Goal: Check status: Check status

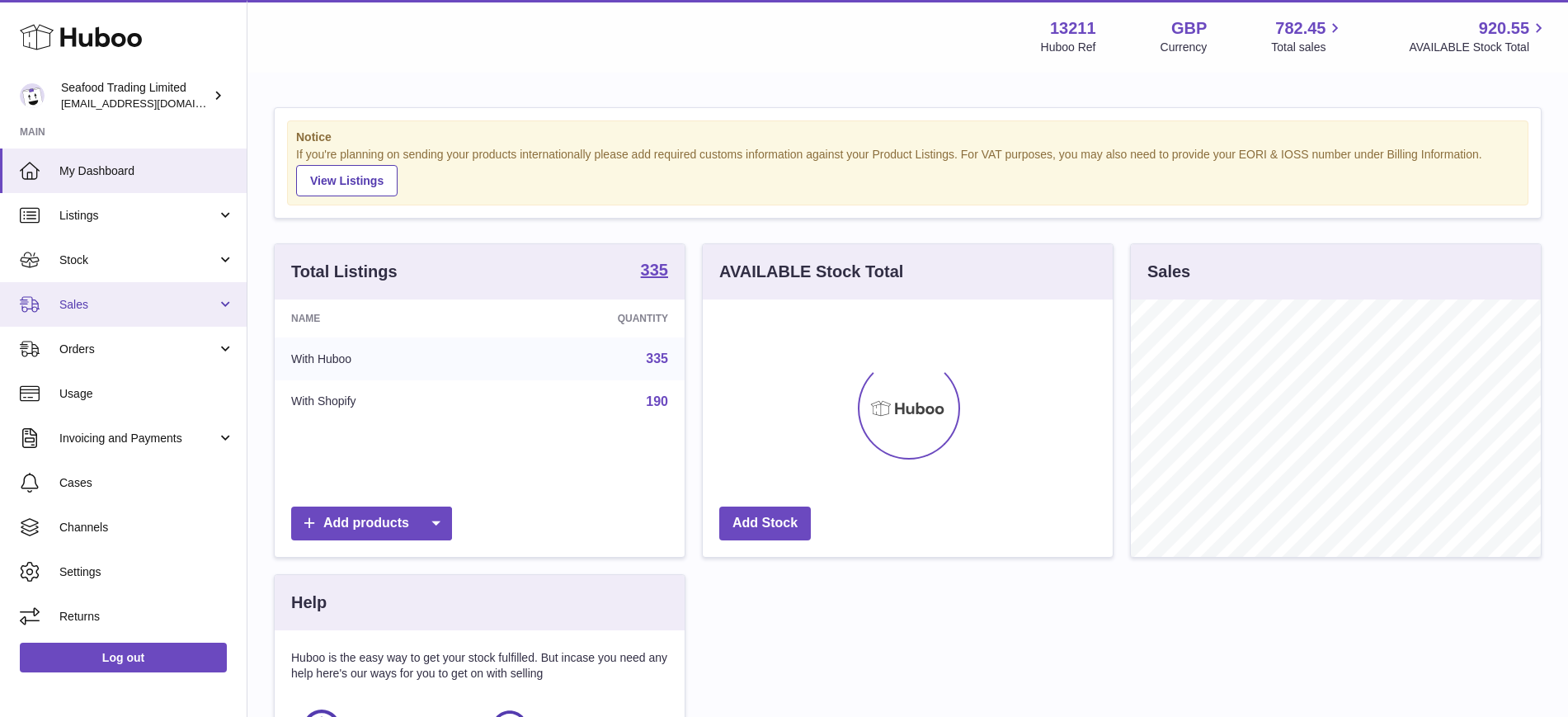
scroll to position [257, 410]
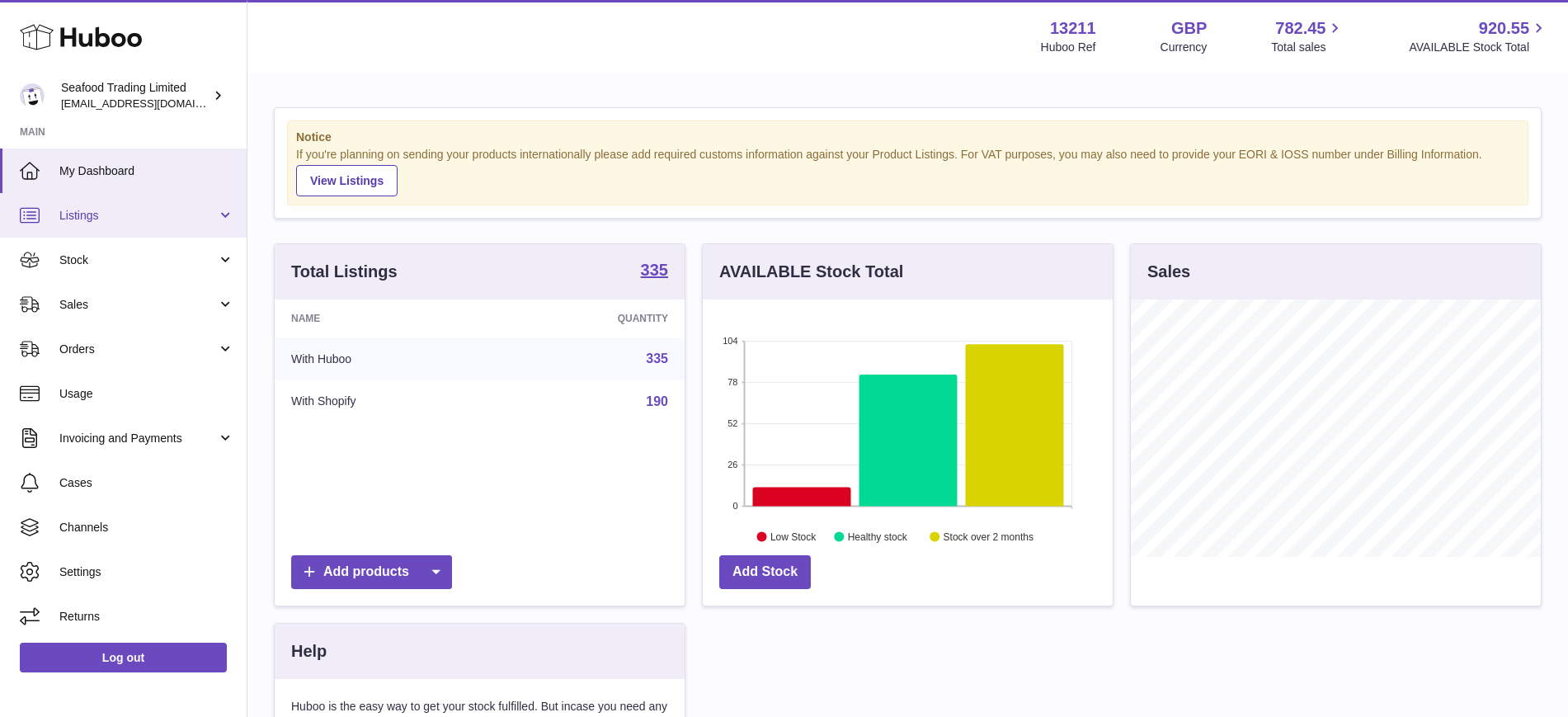
click at [135, 217] on span "Listings" at bounding box center [137, 215] width 157 height 15
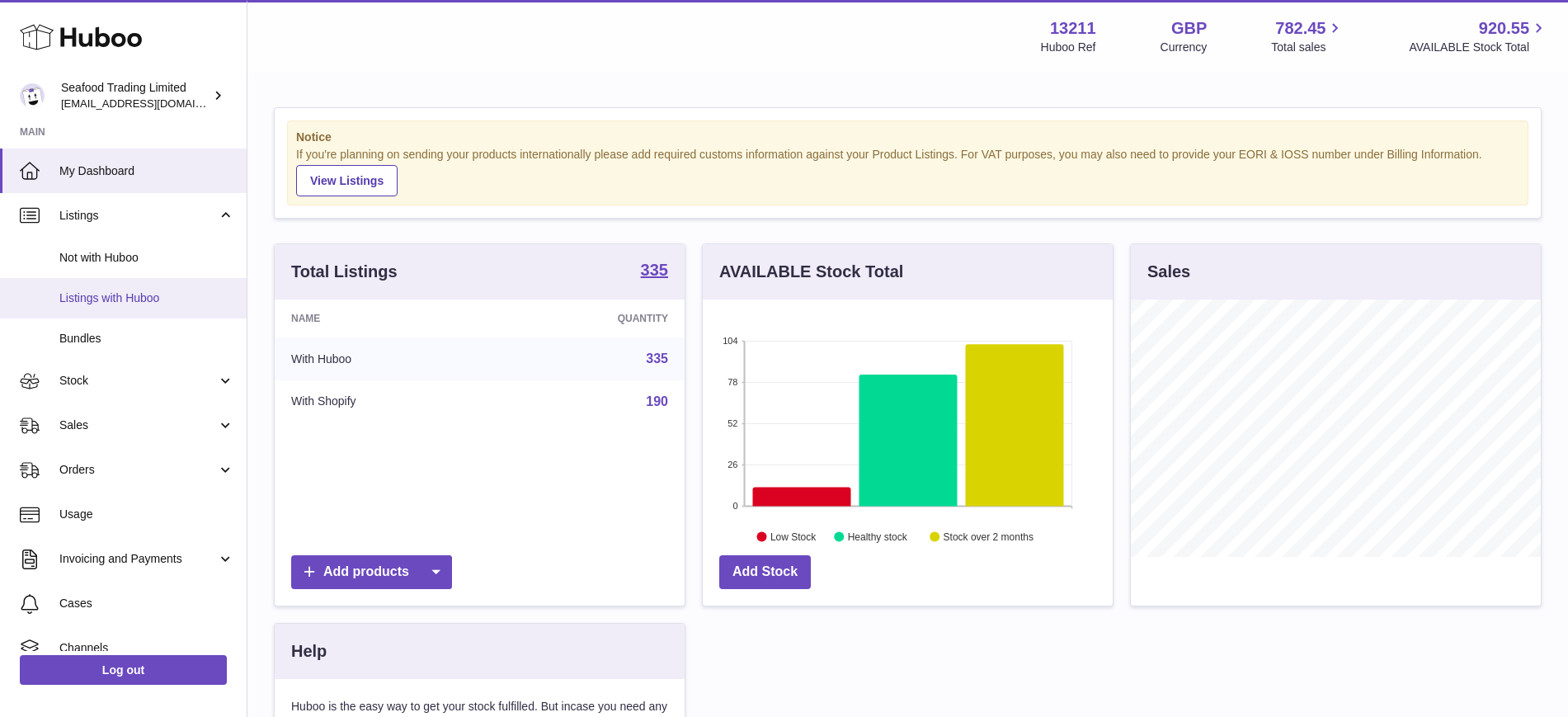
click at [132, 299] on span "Listings with Huboo" at bounding box center [146, 299] width 175 height 15
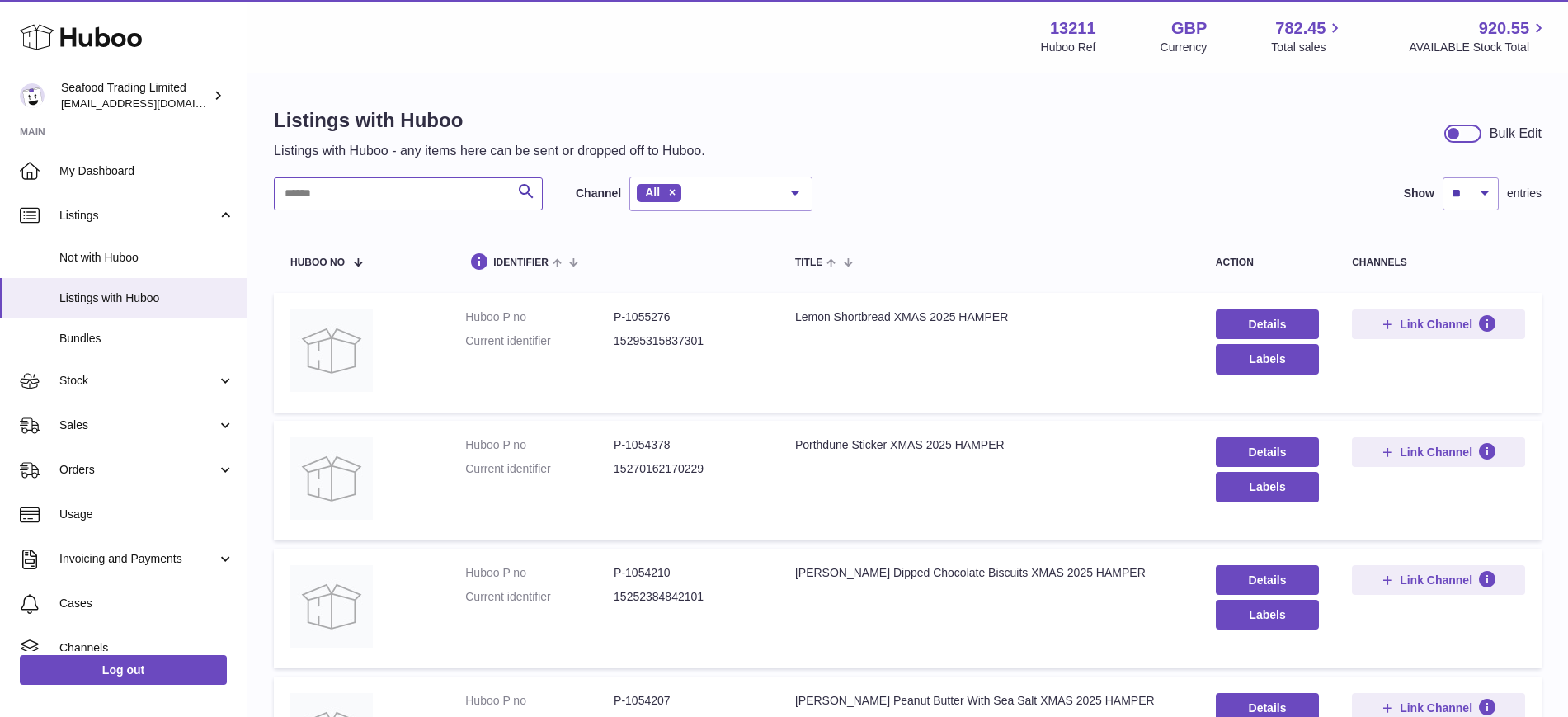
click at [389, 200] on input "text" at bounding box center [409, 194] width 269 height 33
paste input "******"
type input "******"
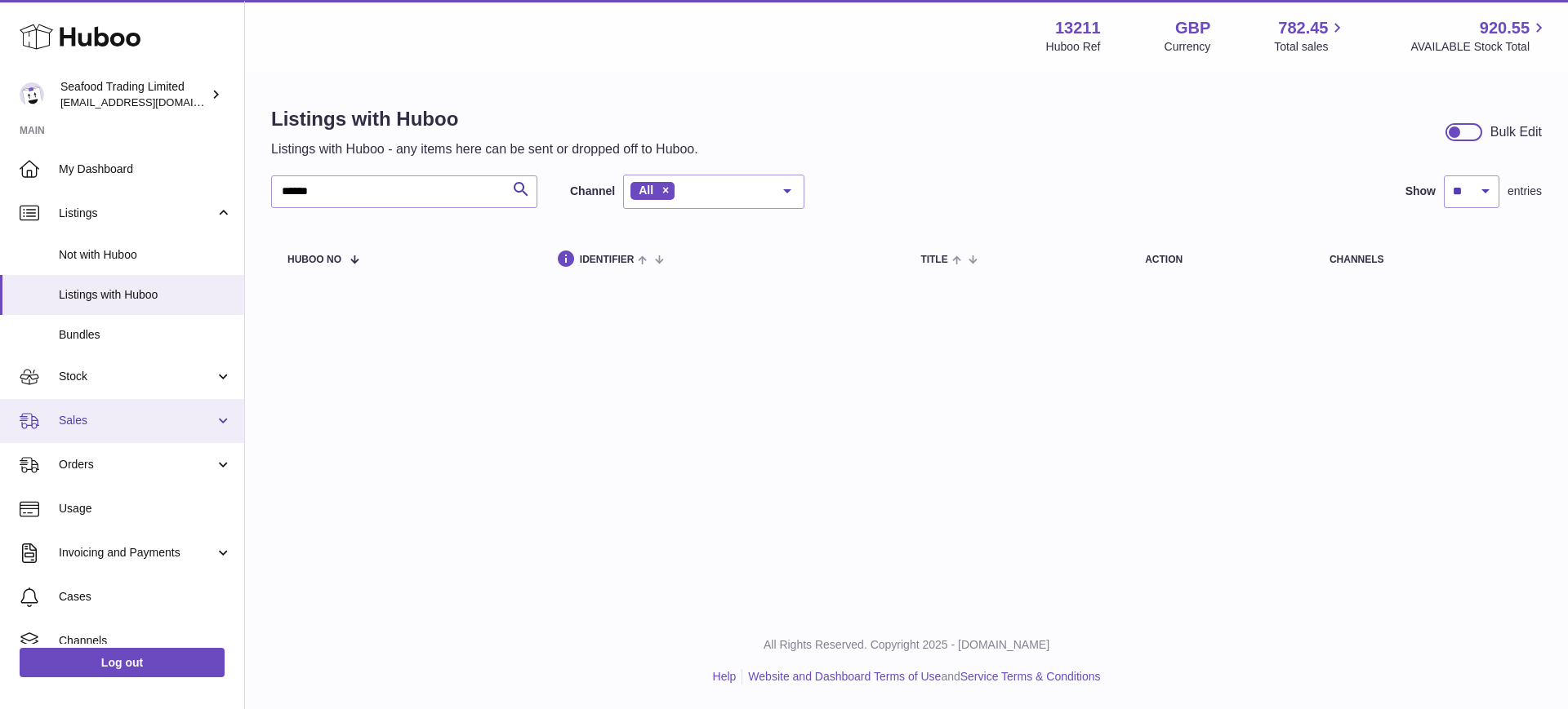
click at [98, 411] on link "Sales" at bounding box center [121, 421] width 244 height 44
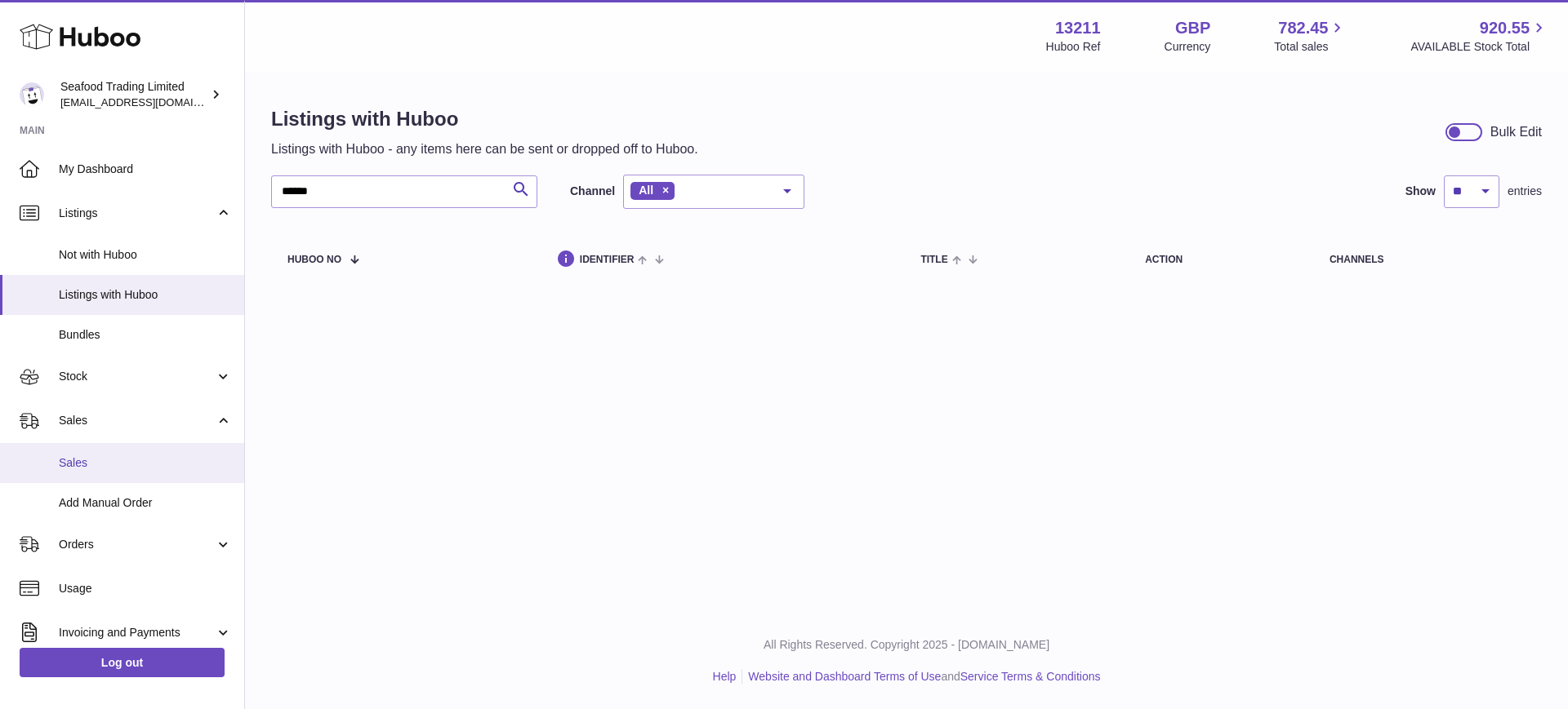
click at [88, 466] on span "Sales" at bounding box center [144, 462] width 173 height 15
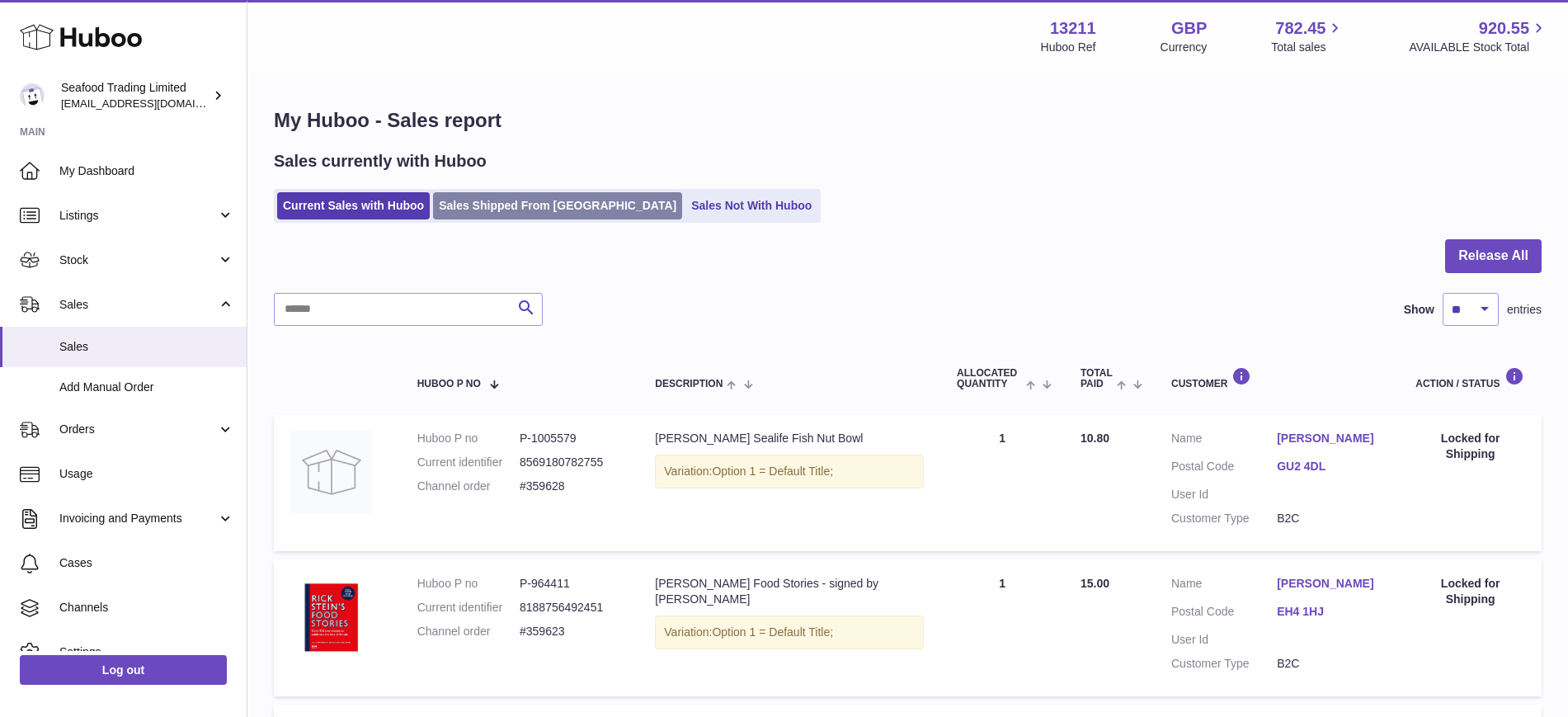
click at [513, 205] on link "Sales Shipped From Huboo" at bounding box center [557, 206] width 249 height 27
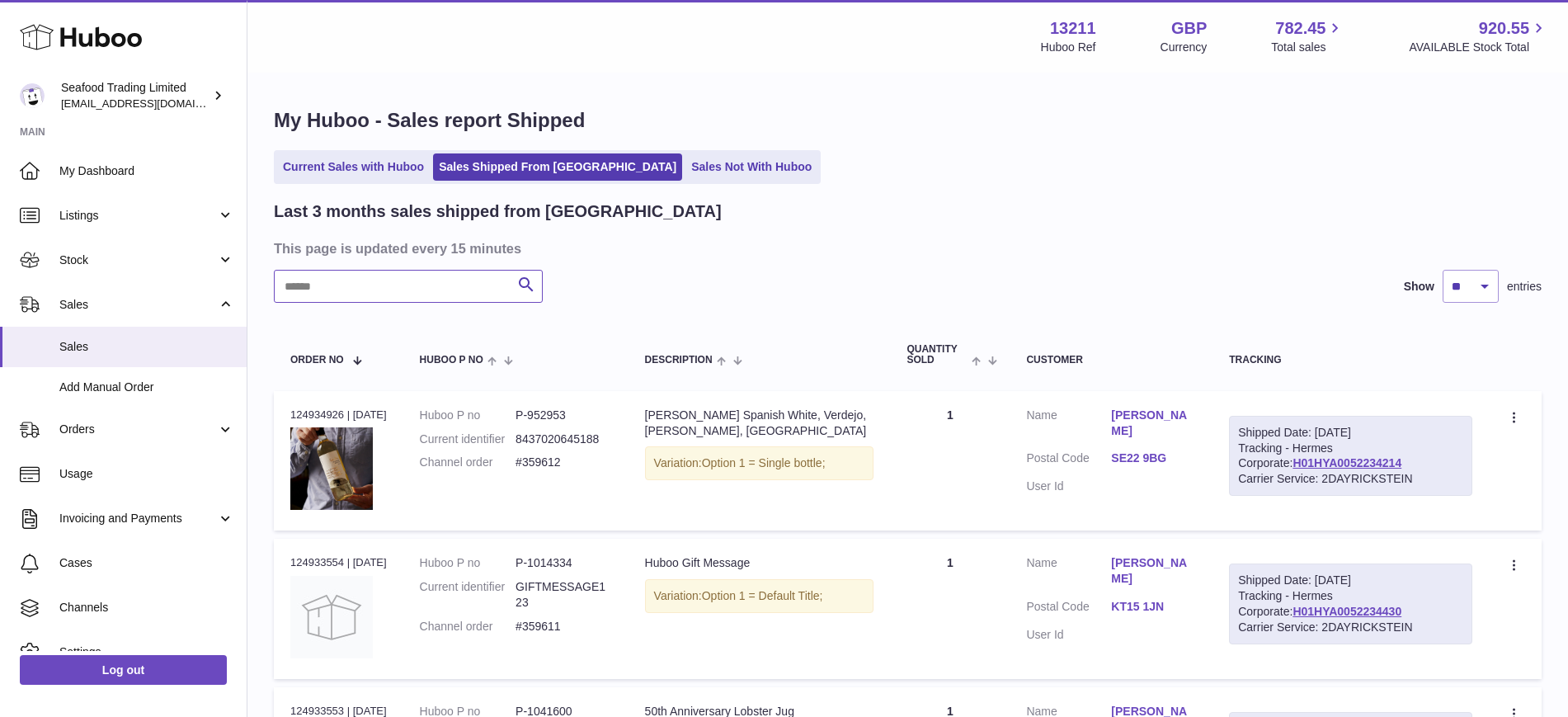
drag, startPoint x: 377, startPoint y: 297, endPoint x: 319, endPoint y: 282, distance: 59.9
click at [371, 298] on input "text" at bounding box center [409, 286] width 269 height 33
paste input "******"
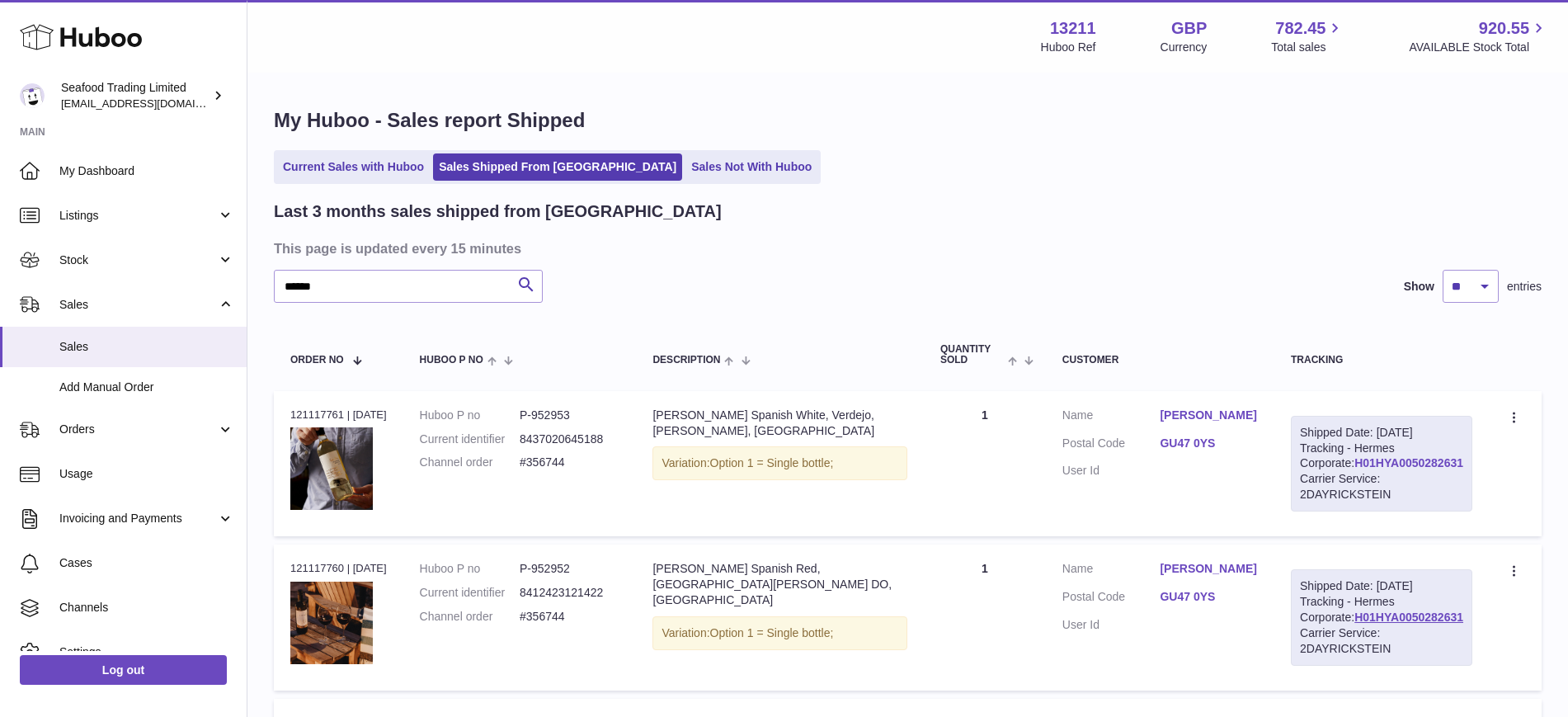
click at [1381, 470] on link "H01HYA0050282631" at bounding box center [1409, 463] width 109 height 14
drag, startPoint x: 369, startPoint y: 289, endPoint x: 0, endPoint y: 243, distance: 371.9
click at [0, 244] on div "Huboo Seafood Trading Limited internalAdmin-13211@internal.huboo.com Main My Da…" at bounding box center [784, 722] width 1568 height 1444
paste input "text"
type input "******"
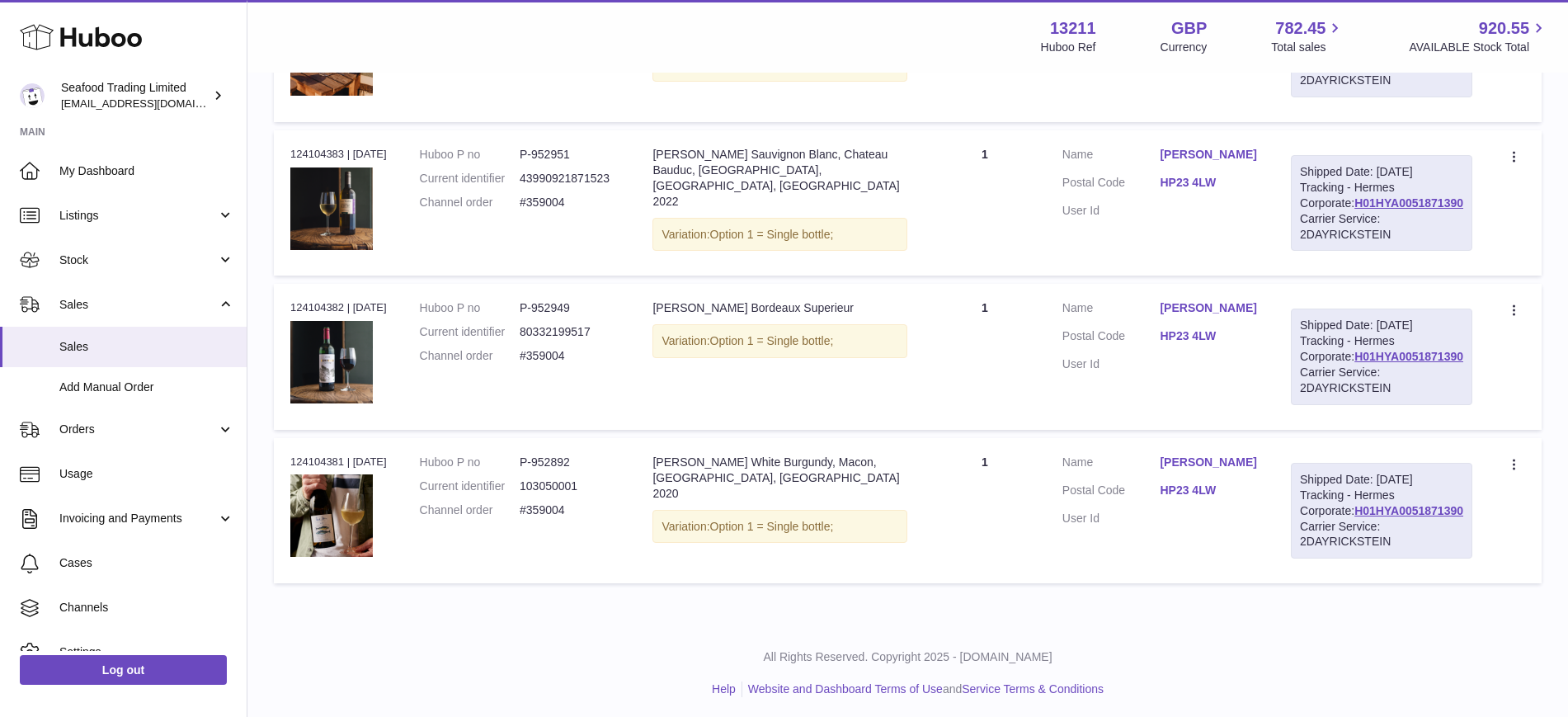
drag, startPoint x: 1369, startPoint y: 489, endPoint x: 1253, endPoint y: 557, distance: 134.5
click at [1240, 429] on td "Customer Name Melanie Bird Postal Code HP23 4LW User Id" at bounding box center [1160, 357] width 229 height 145
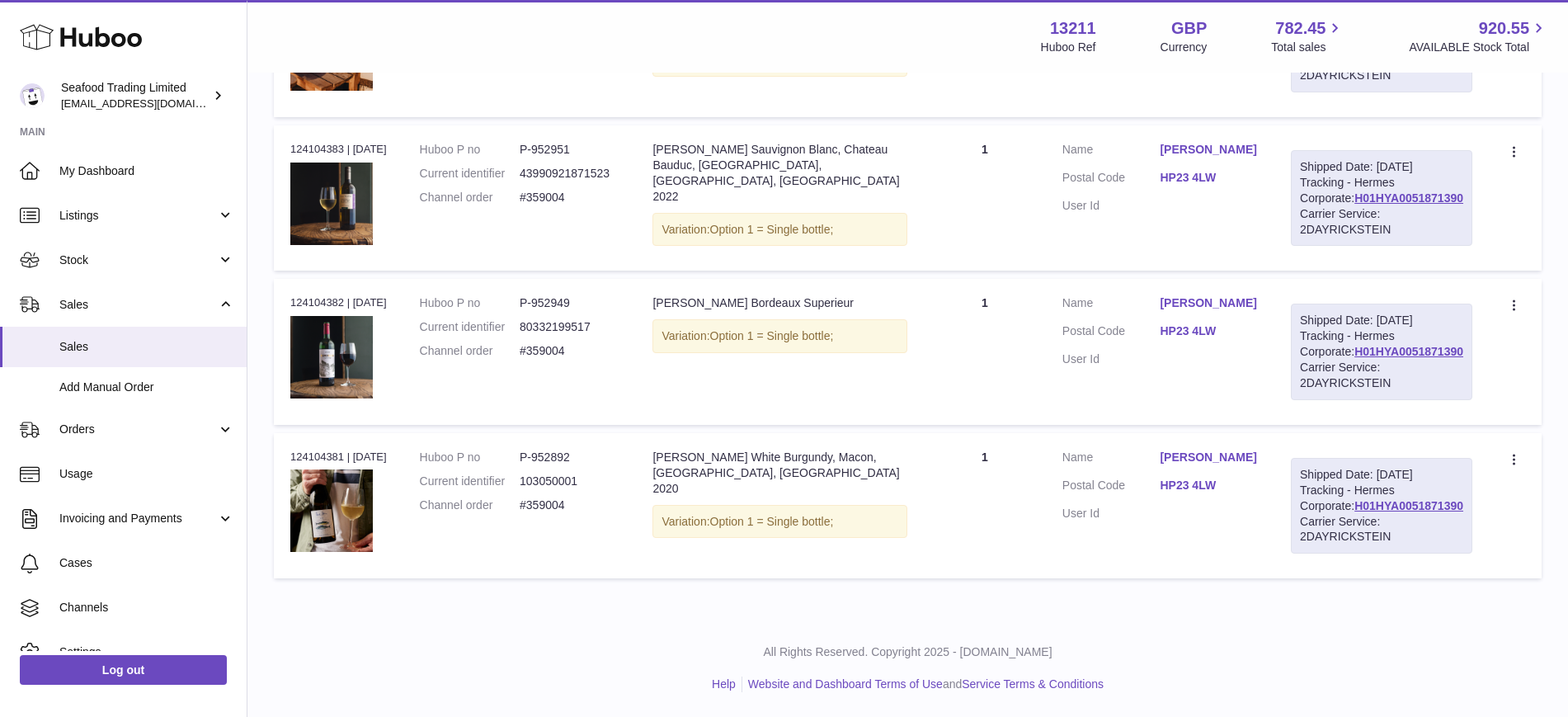
click at [1410, 359] on div "Carrier Service: 2DAYRICKSTEIN" at bounding box center [1382, 375] width 163 height 31
click at [1403, 345] on link "H01HYA0051871390" at bounding box center [1409, 352] width 109 height 14
